Goal: Transaction & Acquisition: Purchase product/service

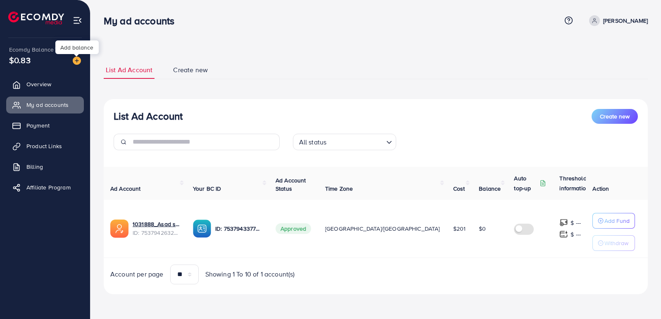
click at [79, 61] on img at bounding box center [77, 61] width 8 height 8
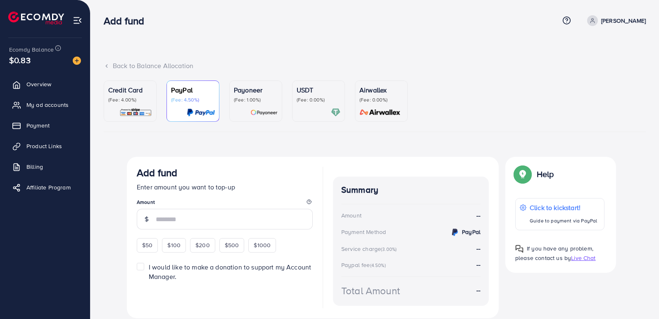
click at [314, 96] on div "USDT (Fee: 0.00%)" at bounding box center [319, 94] width 44 height 18
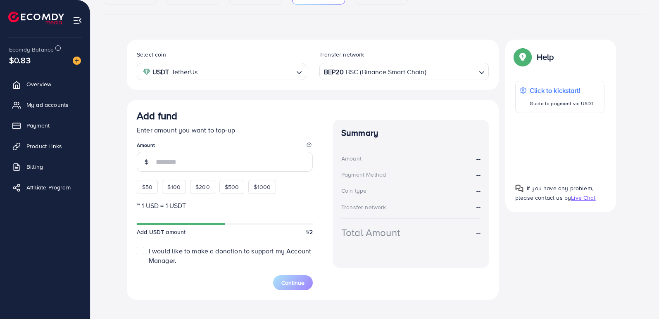
scroll to position [128, 0]
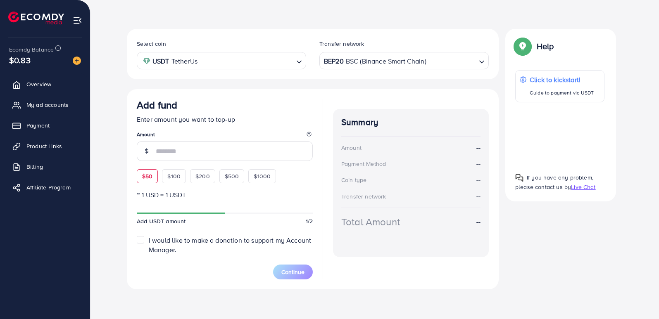
click at [147, 176] on span "$50" at bounding box center [147, 176] width 10 height 8
click at [147, 176] on div "Add fund Enter amount you want to top-up Amount $50 $100 $200 $500 $1000" at bounding box center [225, 141] width 176 height 84
type input "**"
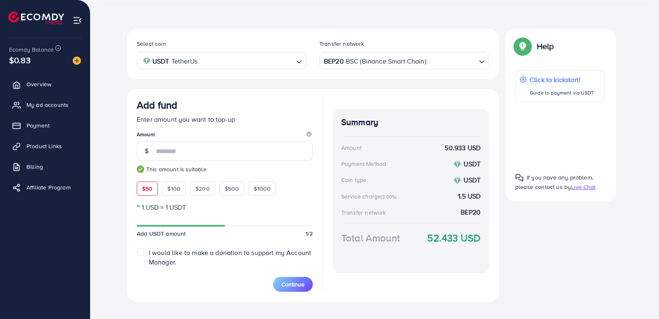
click at [302, 312] on div "Credit Card (Fee: 4.00%) PayPal (Fee: 4.50%) Payoneer (Fee: 1.00%) USDT (Fee: 0…" at bounding box center [374, 135] width 555 height 366
click at [297, 285] on span "Continue" at bounding box center [292, 285] width 23 height 8
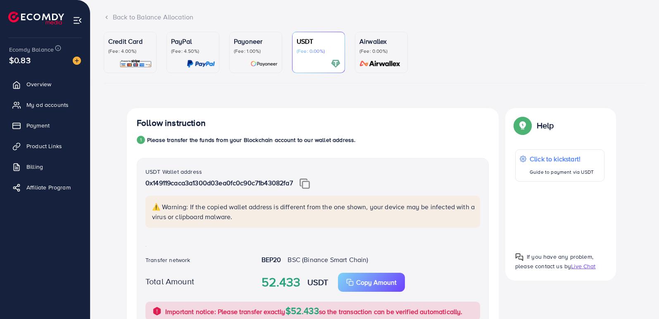
scroll to position [0, 0]
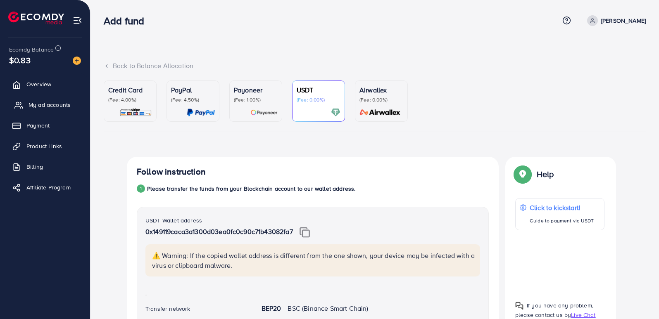
click at [61, 101] on span "My ad accounts" at bounding box center [50, 105] width 42 height 8
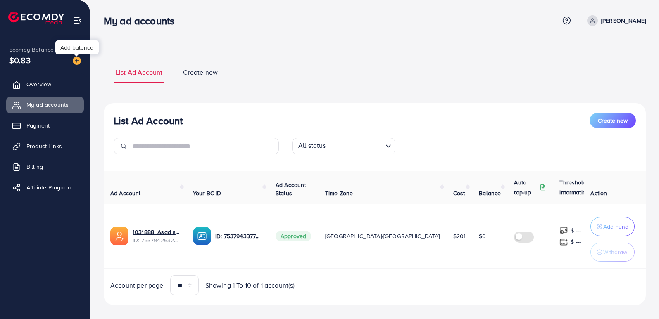
click at [74, 62] on img at bounding box center [77, 61] width 8 height 8
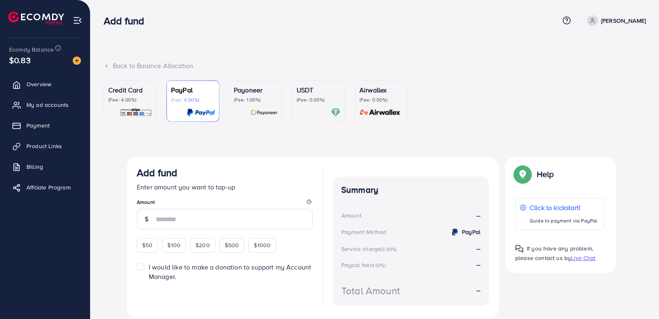
click at [333, 102] on p "(Fee: 0.00%)" at bounding box center [319, 100] width 44 height 7
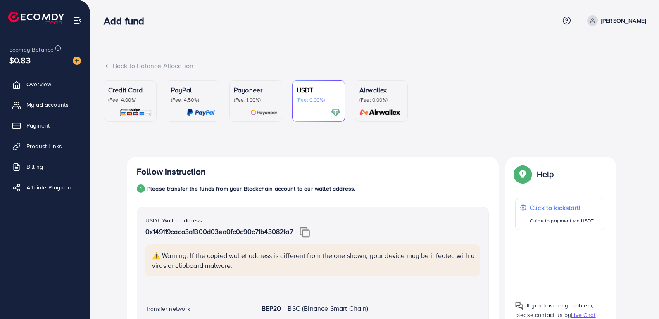
scroll to position [319, 0]
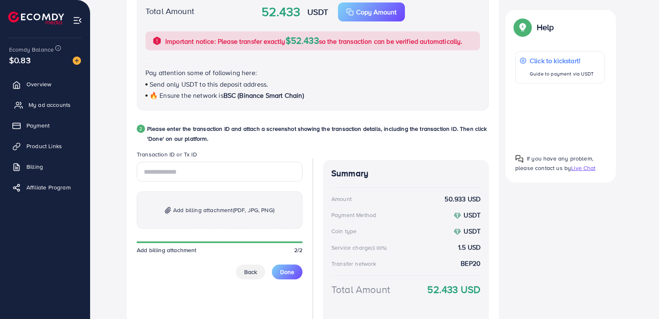
click at [43, 107] on span "My ad accounts" at bounding box center [50, 105] width 42 height 8
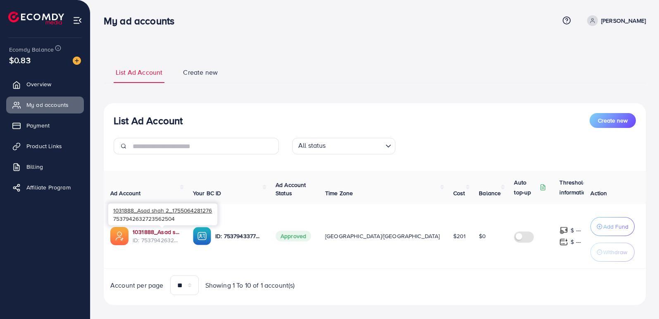
click at [149, 228] on link "1031888_Asad shah 2_1755064281276" at bounding box center [156, 232] width 47 height 8
click at [157, 230] on link "1031888_Asad shah 2_1755064281276" at bounding box center [156, 232] width 47 height 8
click at [148, 228] on link "1031888_Asad shah 2_1755064281276" at bounding box center [156, 232] width 47 height 8
click at [55, 137] on ul "Overview My ad accounts Payment Product Links Billing Affiliate Program" at bounding box center [45, 139] width 90 height 132
click at [52, 144] on span "Product Links" at bounding box center [47, 146] width 36 height 8
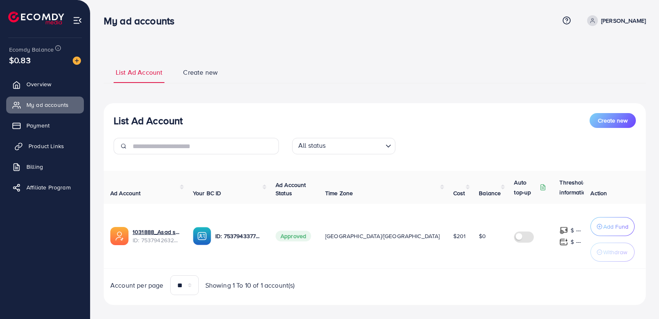
click at [33, 145] on span "Product Links" at bounding box center [47, 146] width 36 height 8
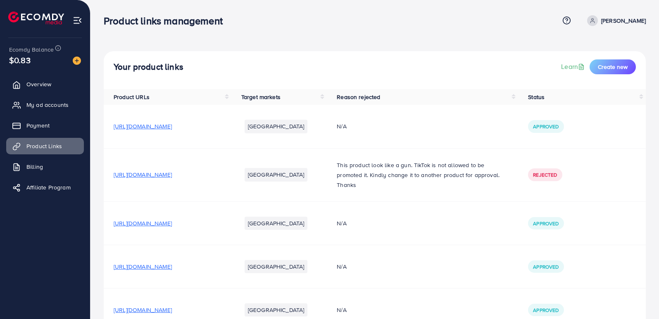
scroll to position [94, 0]
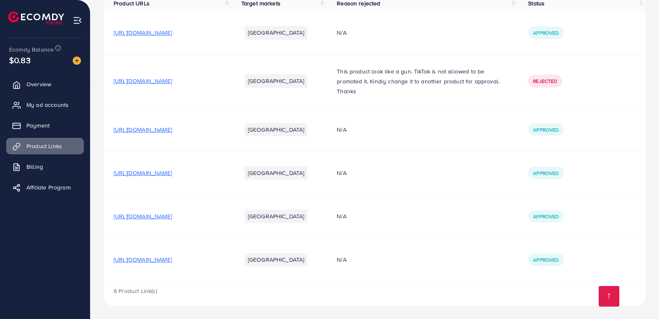
click at [167, 255] on td "[URL][DOMAIN_NAME]" at bounding box center [168, 259] width 128 height 43
click at [167, 261] on span "[URL][DOMAIN_NAME]" at bounding box center [143, 260] width 58 height 8
click at [74, 59] on img at bounding box center [77, 61] width 8 height 8
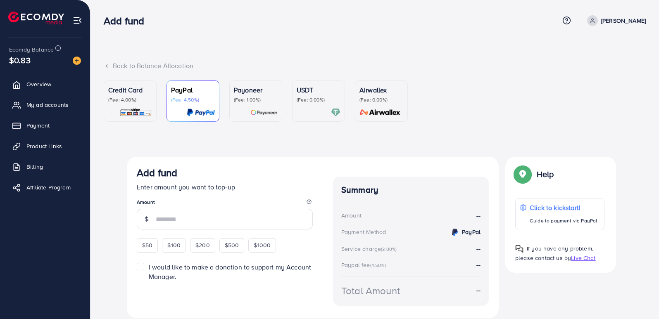
click at [302, 104] on div "USDT (Fee: 0.00%)" at bounding box center [319, 101] width 44 height 32
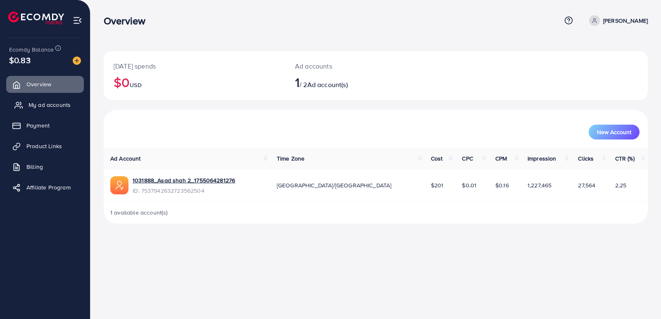
click at [70, 111] on link "My ad accounts" at bounding box center [45, 105] width 78 height 17
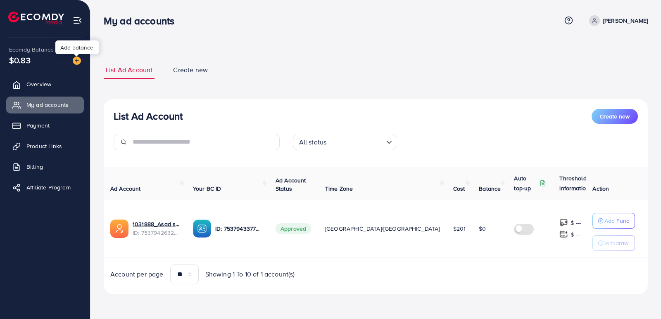
click at [73, 60] on img at bounding box center [77, 61] width 8 height 8
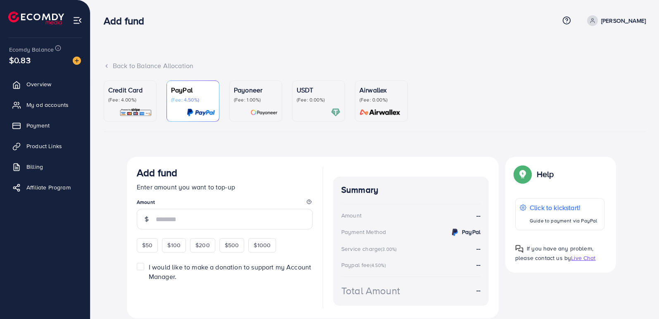
click at [297, 109] on div at bounding box center [319, 113] width 44 height 10
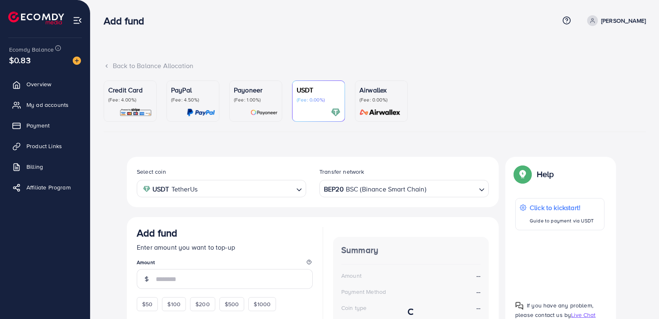
scroll to position [128, 0]
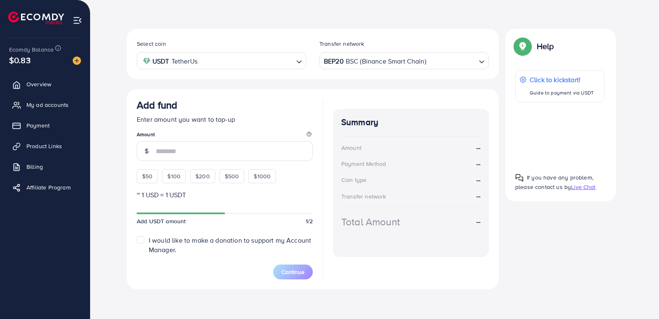
click at [359, 66] on div "BEP20 BSC (Binance Smart Chain)" at bounding box center [399, 60] width 154 height 14
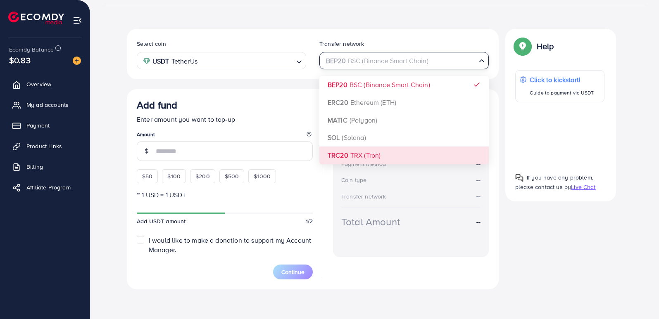
click at [362, 152] on div "Select coin USDT TetherUs Loading... Transfer network BEP20 BSC (Binance Smart …" at bounding box center [313, 159] width 372 height 261
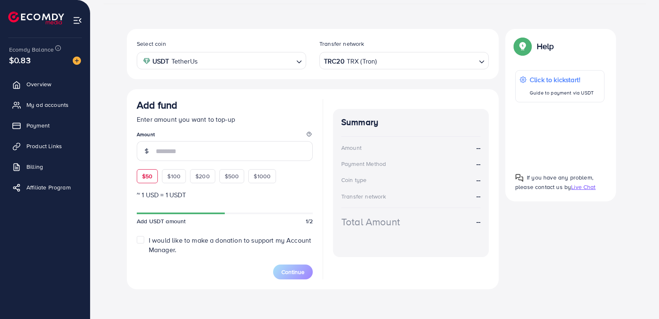
click at [151, 175] on span "$50" at bounding box center [147, 176] width 10 height 8
type input "**"
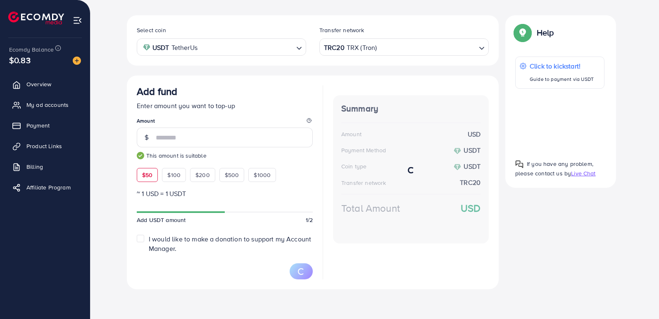
scroll to position [140, 0]
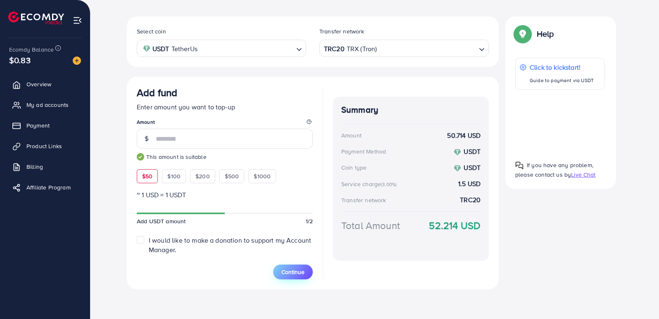
click at [301, 271] on span "Continue" at bounding box center [292, 272] width 23 height 8
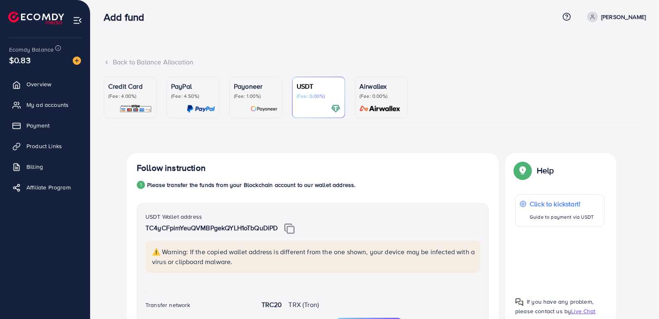
scroll to position [0, 0]
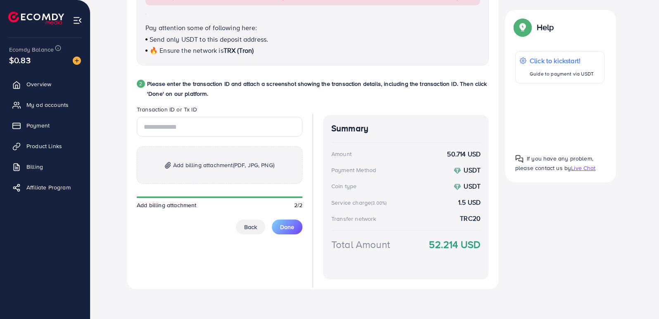
scroll to position [45, 0]
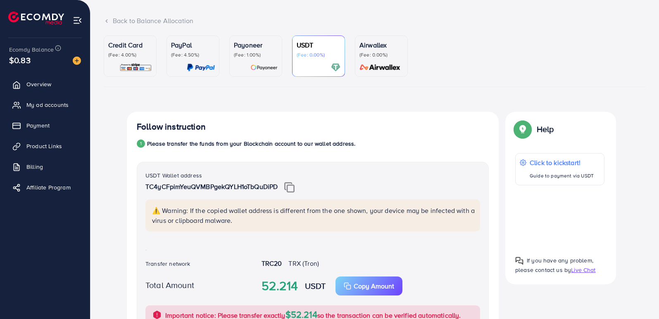
click at [288, 185] on img at bounding box center [289, 187] width 10 height 11
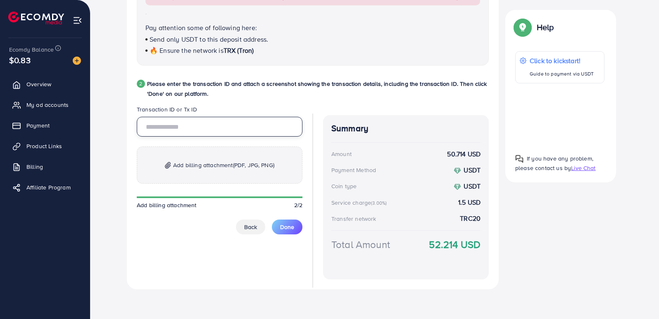
paste input "**********"
type input "**********"
click at [202, 167] on span "Add billing attachment (PDF, JPG, PNG)" at bounding box center [223, 165] width 101 height 10
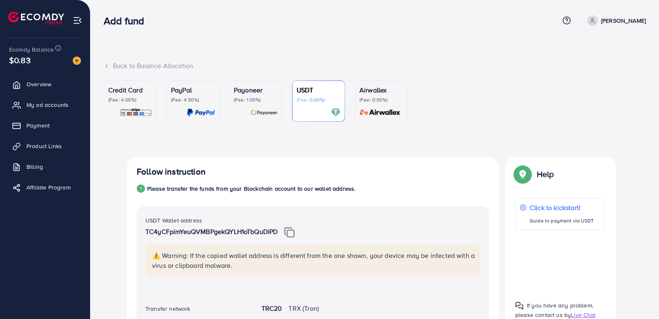
scroll to position [374, 0]
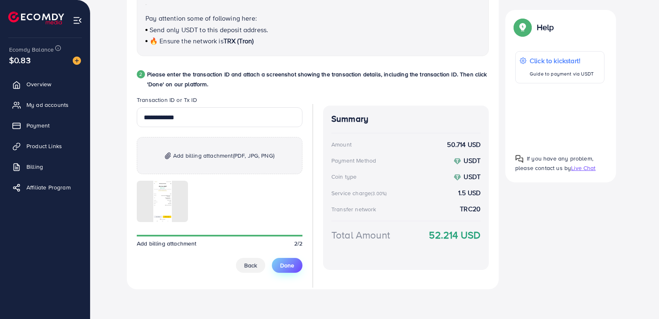
click at [291, 269] on span "Done" at bounding box center [287, 266] width 14 height 8
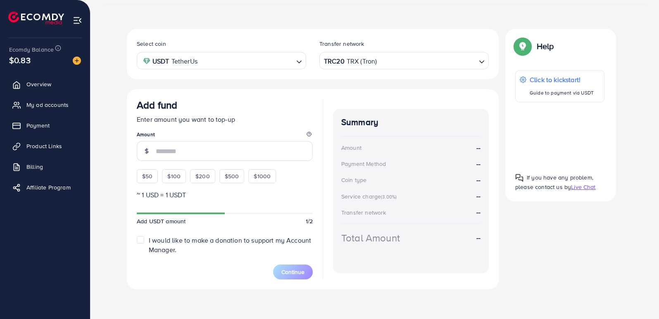
scroll to position [128, 0]
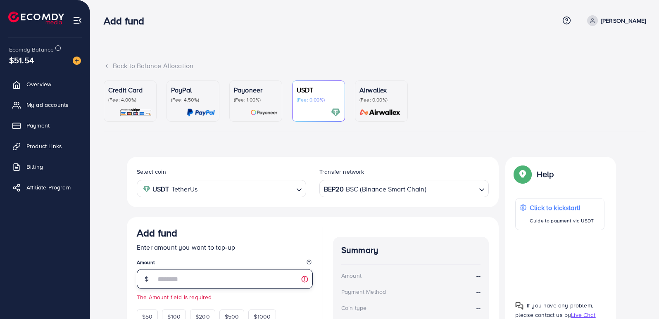
scroll to position [140, 0]
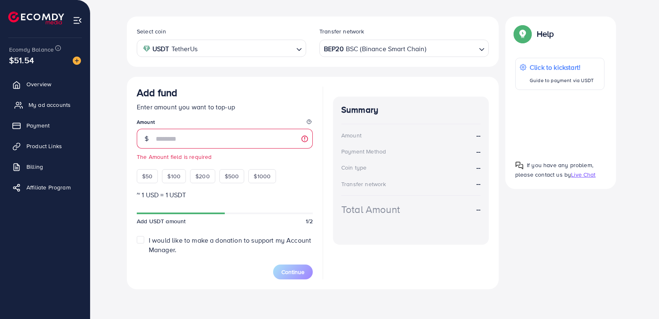
click at [38, 104] on span "My ad accounts" at bounding box center [50, 105] width 42 height 8
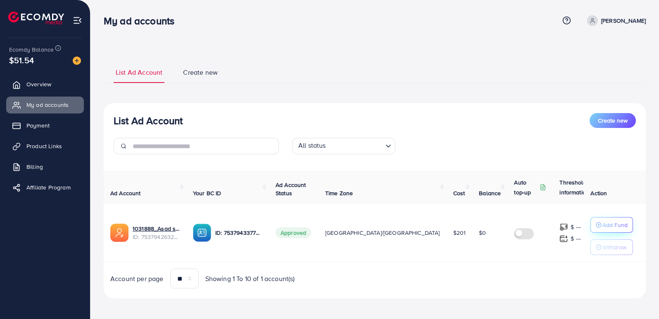
click at [590, 231] on button "Add Fund" at bounding box center [611, 225] width 43 height 16
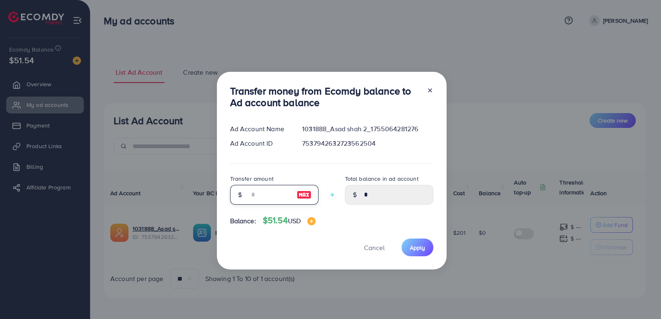
click at [277, 194] on input "number" at bounding box center [269, 195] width 41 height 20
type input "*"
type input "****"
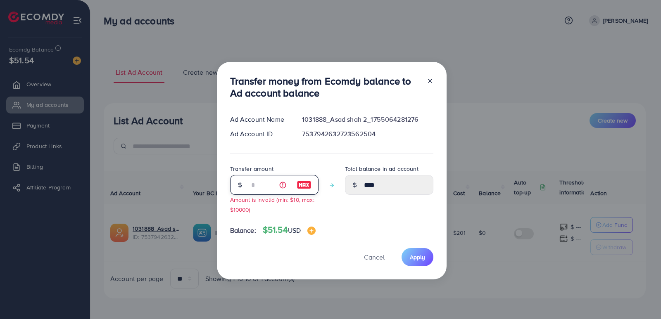
type input "**"
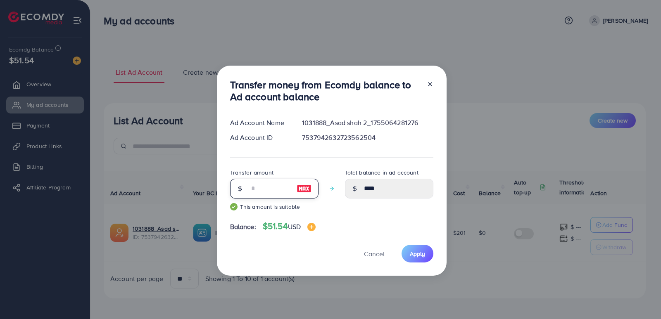
type input "*****"
type input "**"
click at [423, 244] on div "Transfer money from Ecomdy balance to Ad account balance Ad Account Name 103188…" at bounding box center [332, 171] width 230 height 211
click at [421, 252] on span "Apply" at bounding box center [417, 254] width 15 height 8
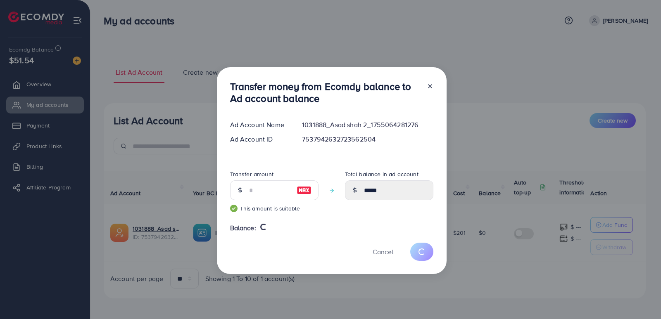
type input "*"
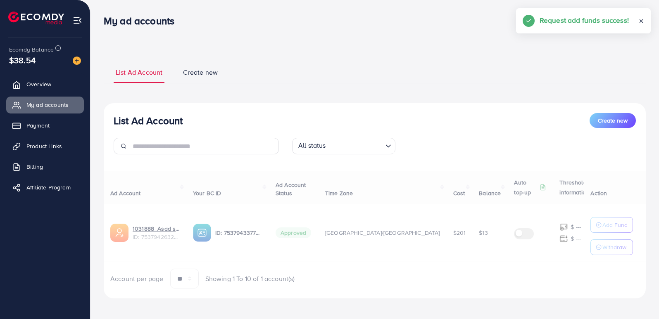
click at [597, 250] on div "Ad Account Your BC ID Ad Account Status Time Zone Cost Balance Auto top-up Thre…" at bounding box center [375, 230] width 542 height 118
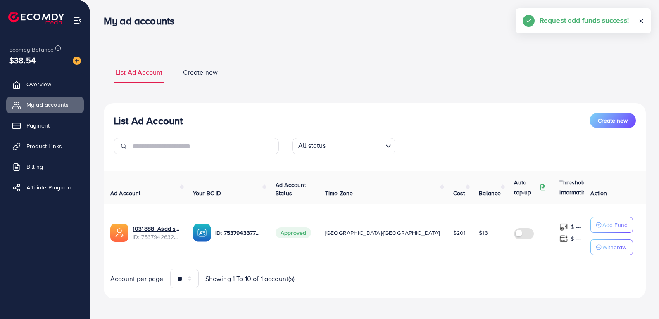
click at [602, 250] on p "Withdraw" at bounding box center [614, 248] width 24 height 10
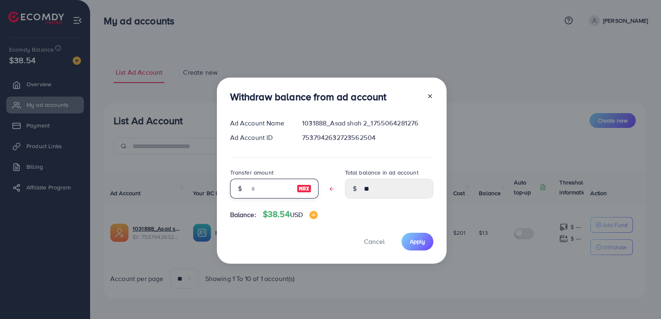
click at [258, 188] on input "text" at bounding box center [269, 189] width 41 height 20
type input "*"
type input "*****"
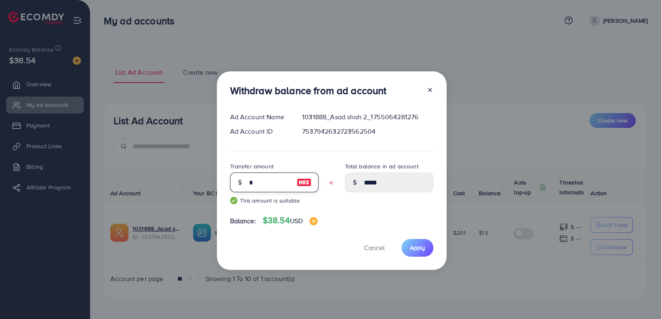
type input "**"
type input "****"
type input "**"
click at [418, 245] on span "Apply" at bounding box center [417, 248] width 15 height 8
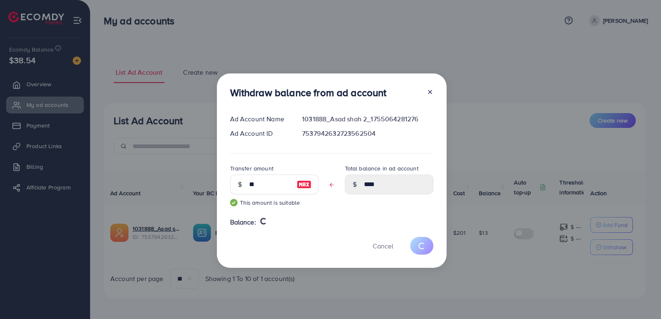
type input "**"
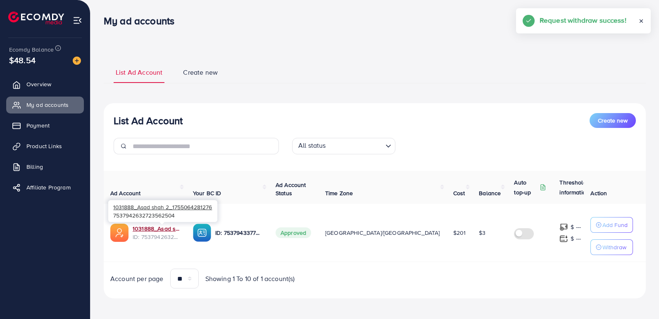
click at [144, 228] on link "1031888_Asad shah 2_1755064281276" at bounding box center [156, 229] width 47 height 8
click at [420, 44] on div "List Ad Account Create new List Ad Account Create new All status Loading... Ad …" at bounding box center [374, 161] width 569 height 322
click at [163, 229] on link "1031888_Asad shah 2_1755064281276" at bounding box center [156, 229] width 47 height 8
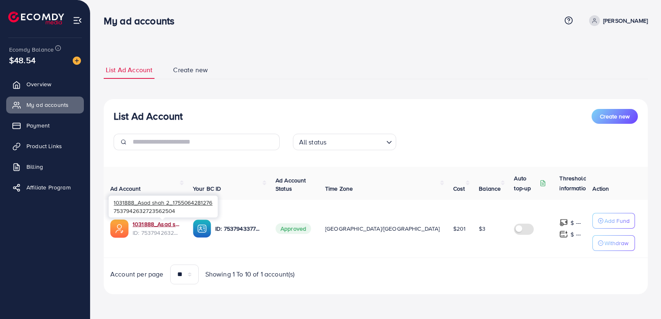
click at [152, 224] on link "1031888_Asad shah 2_1755064281276" at bounding box center [156, 224] width 47 height 8
click at [171, 223] on link "1031888_Asad shah 2_1755064281276" at bounding box center [156, 224] width 47 height 8
click at [55, 139] on link "Product Links" at bounding box center [45, 146] width 78 height 17
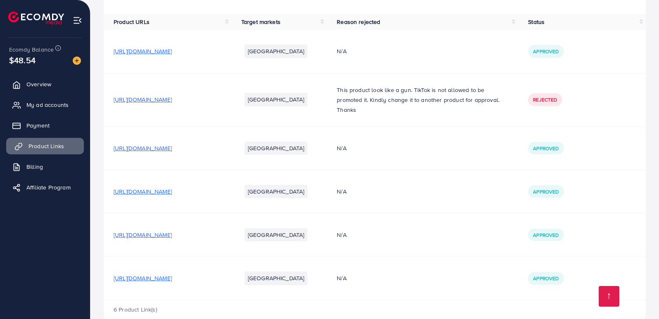
scroll to position [94, 0]
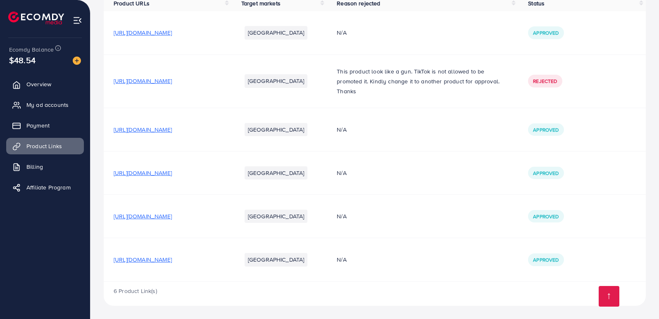
click at [172, 259] on span "[URL][DOMAIN_NAME]" at bounding box center [143, 260] width 58 height 8
